Goal: Task Accomplishment & Management: Use online tool/utility

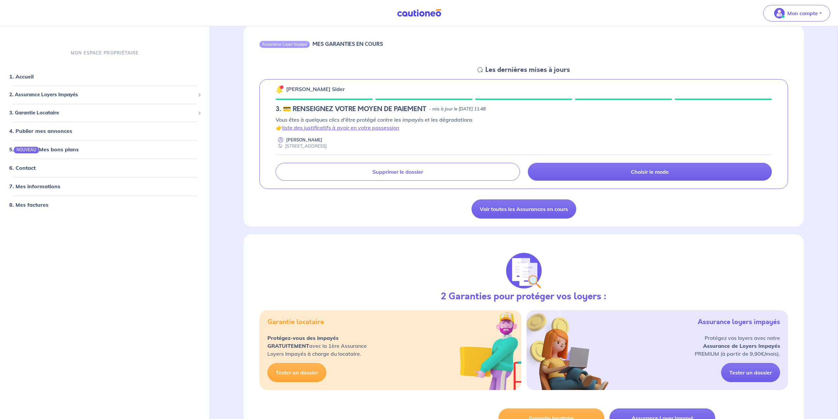
click at [351, 108] on h5 "3. 💳 RENSEIGNEZ VOTRE MOYEN DE PAIEMENT" at bounding box center [351, 109] width 151 height 8
click at [302, 88] on p "[PERSON_NAME] Sider" at bounding box center [315, 89] width 59 height 8
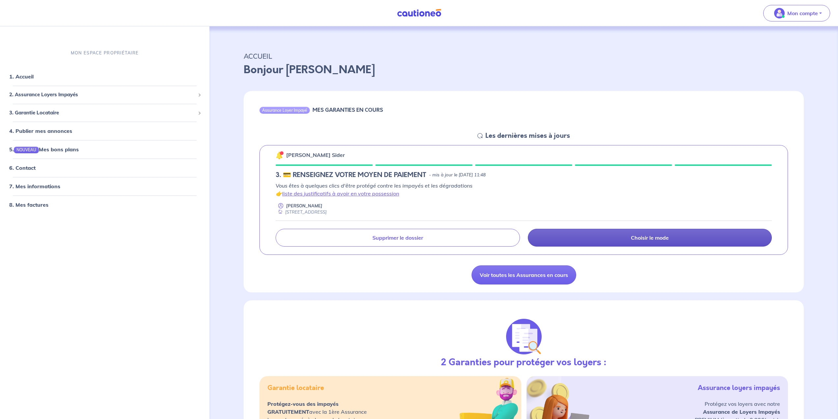
click at [646, 244] on link "Choisir le mode" at bounding box center [650, 238] width 244 height 18
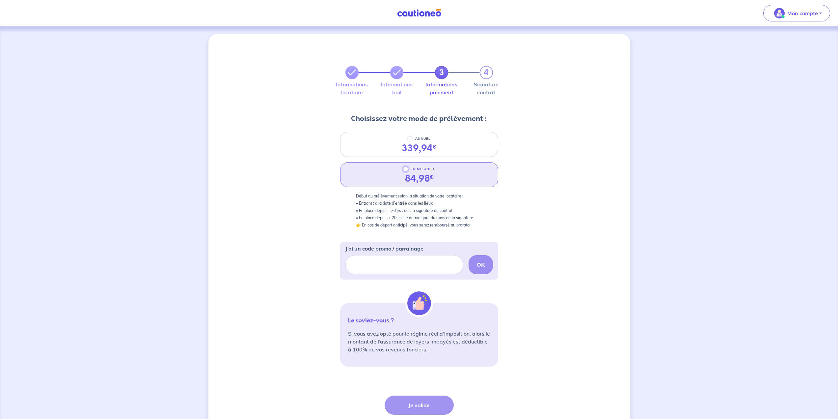
click at [406, 169] on input "TRIMESTRIEL" at bounding box center [405, 168] width 5 height 5
radio input "true"
click at [560, 204] on div "3 4 Informations locataire Informations bail Informations paiement Signature co…" at bounding box center [420, 248] width 422 height 428
click at [485, 83] on label "Signature contrat" at bounding box center [486, 88] width 13 height 13
click at [421, 16] on img at bounding box center [419, 13] width 49 height 8
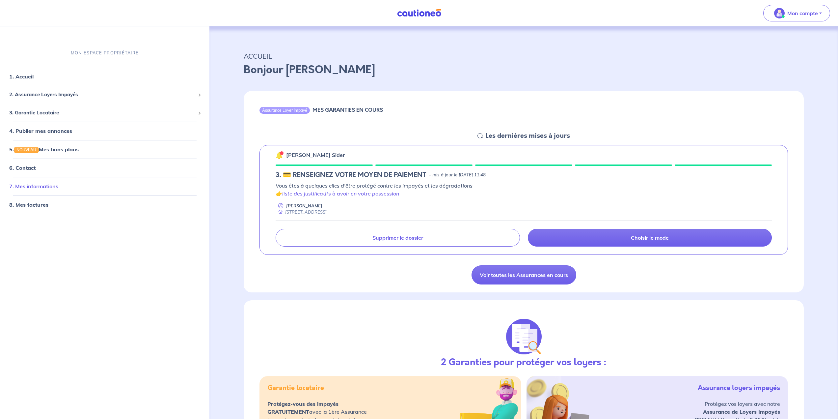
click at [41, 188] on link "7. Mes informations" at bounding box center [33, 186] width 49 height 7
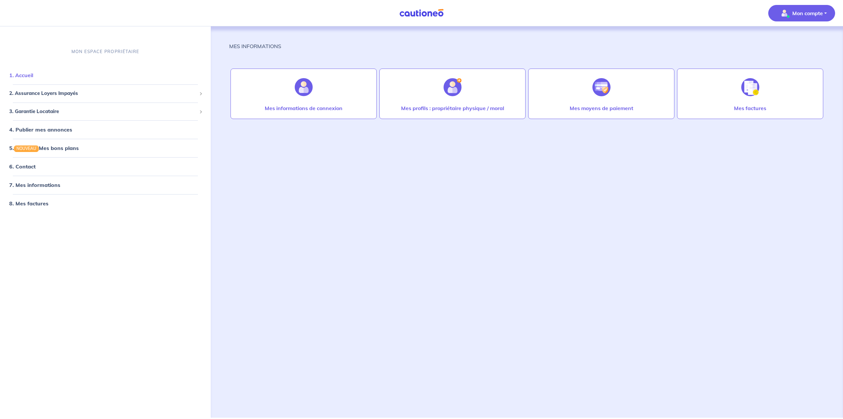
click at [31, 77] on link "1. Accueil" at bounding box center [21, 75] width 24 height 7
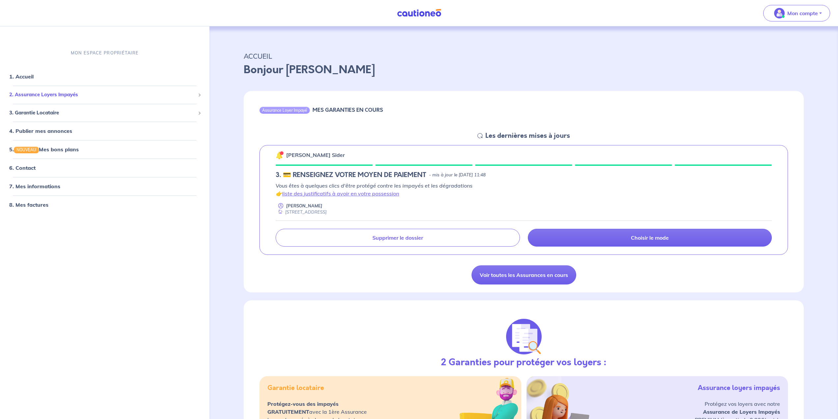
click at [41, 93] on span "2. Assurance Loyers Impayés" at bounding box center [102, 95] width 186 height 8
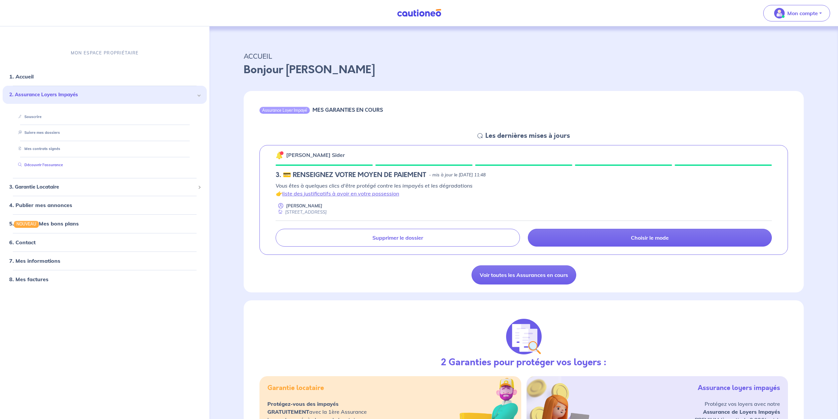
click at [52, 165] on link "Découvrir l'assurance" at bounding box center [38, 164] width 47 height 5
